Goal: Contribute content

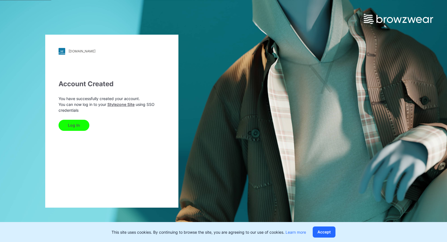
click at [67, 127] on button "Log In" at bounding box center [74, 125] width 31 height 11
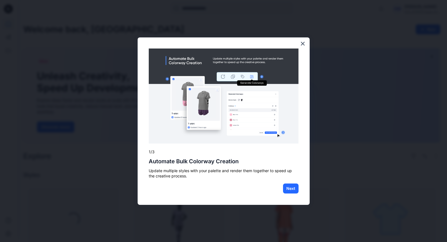
click at [147, 124] on div "× 1/3 Automate Bulk Colorway Creation Update multiple styles with your palette …" at bounding box center [224, 121] width 172 height 168
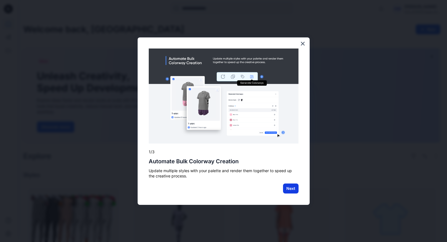
click at [291, 184] on button "Next" at bounding box center [291, 189] width 16 height 10
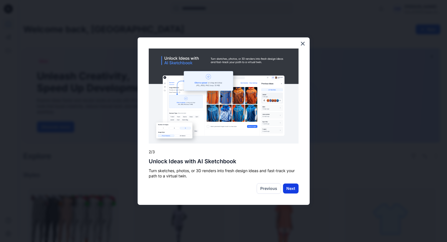
click at [291, 186] on button "Next" at bounding box center [291, 189] width 16 height 10
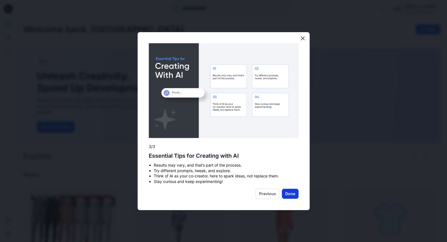
click at [289, 195] on button "Done" at bounding box center [290, 194] width 17 height 10
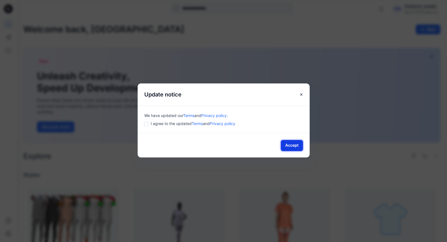
click at [284, 147] on button "Accept" at bounding box center [292, 145] width 22 height 11
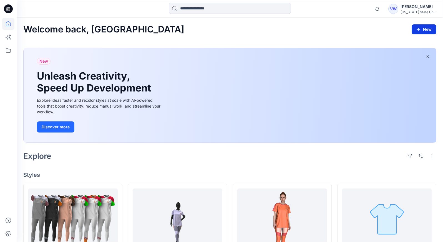
click at [426, 29] on button "New" at bounding box center [424, 29] width 25 height 10
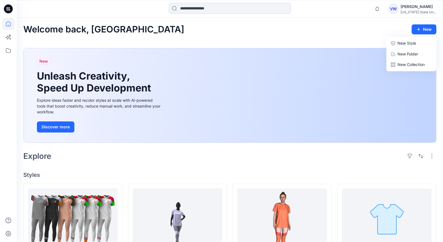
click at [411, 44] on p "New Style" at bounding box center [407, 43] width 19 height 7
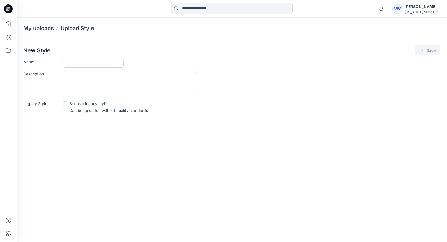
click at [82, 64] on input "Name" at bounding box center [93, 63] width 61 height 9
click at [9, 24] on icon at bounding box center [8, 24] width 12 height 12
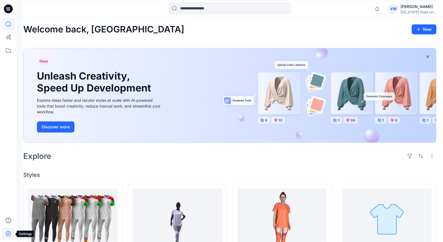
click at [9, 231] on icon at bounding box center [8, 234] width 12 height 12
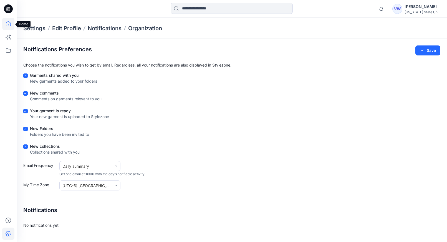
click at [11, 23] on icon at bounding box center [8, 24] width 12 height 12
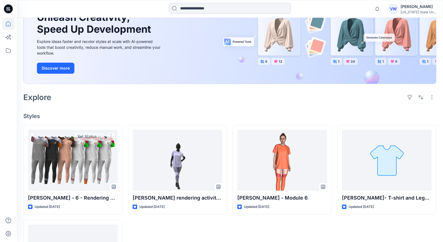
scroll to position [56, 0]
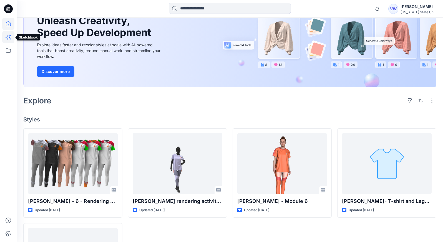
click at [11, 36] on icon at bounding box center [8, 37] width 12 height 12
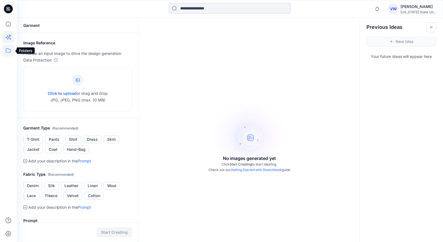
click at [6, 48] on icon at bounding box center [8, 50] width 12 height 12
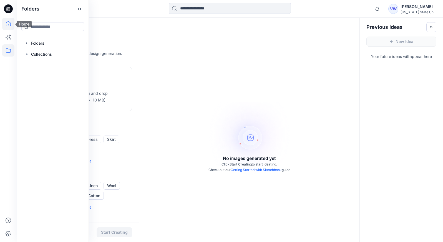
click at [6, 24] on icon at bounding box center [8, 24] width 12 height 12
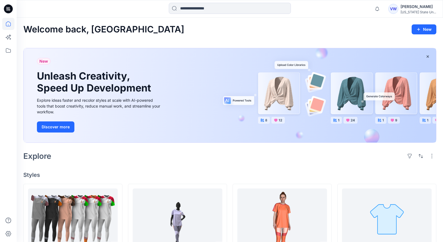
click at [7, 8] on icon at bounding box center [6, 8] width 1 height 0
click at [393, 5] on div "VW" at bounding box center [393, 9] width 10 height 10
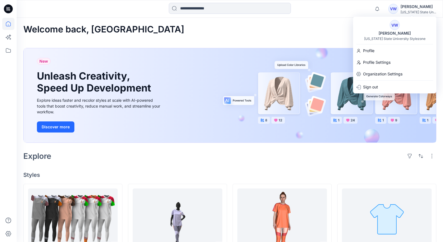
click at [335, 9] on div at bounding box center [229, 9] width 213 height 12
